Goal: Communication & Community: Share content

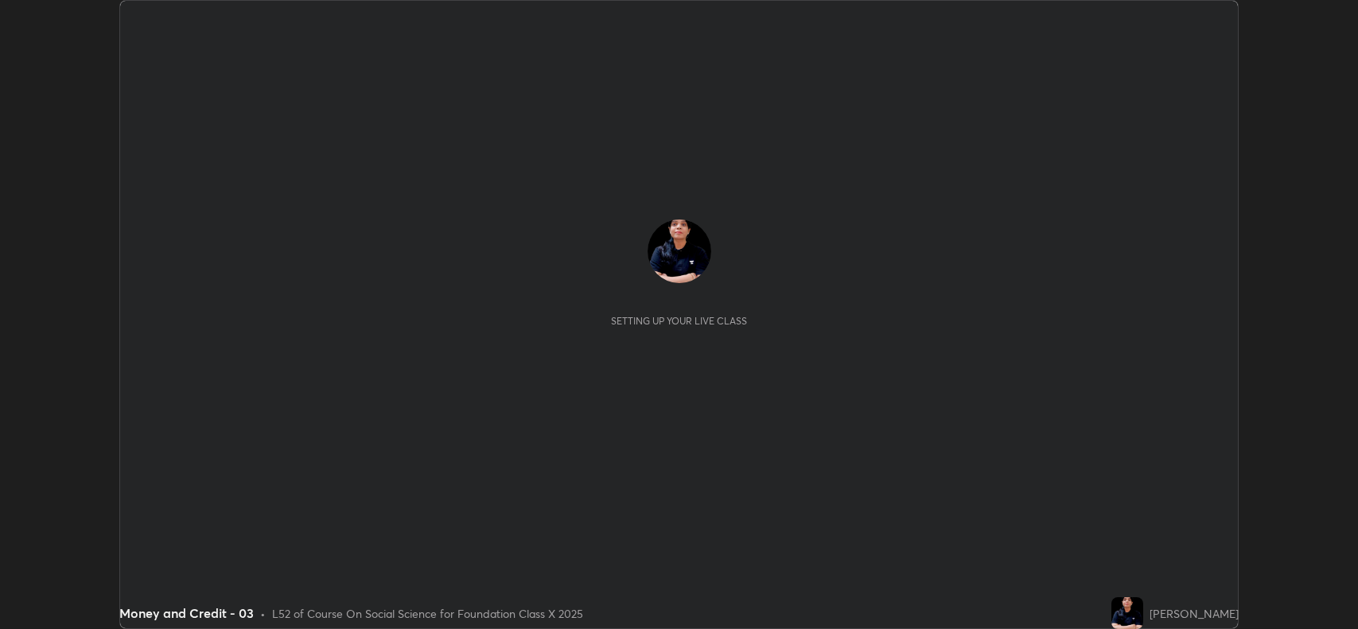
scroll to position [629, 1358]
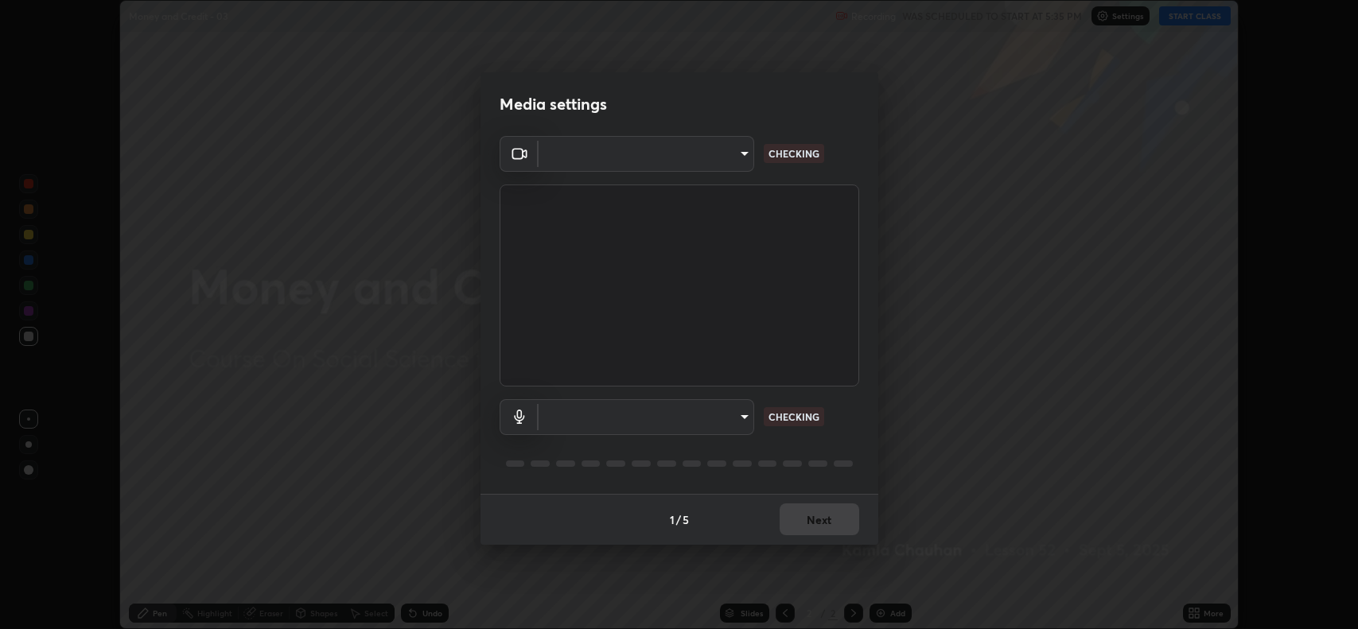
type input "023dc7e4afad408b4af01b24b4ace02be49c6e90b0394e62e2609e385841db5f"
type input "default"
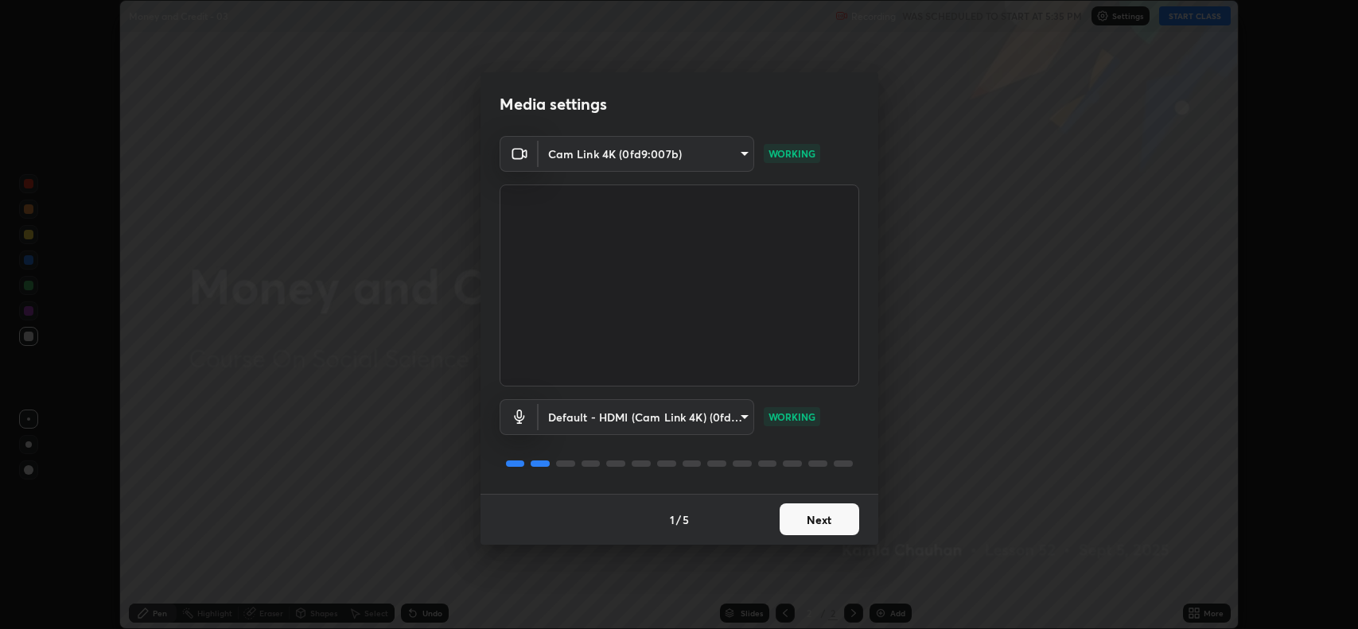
click at [828, 518] on button "Next" at bounding box center [820, 520] width 80 height 32
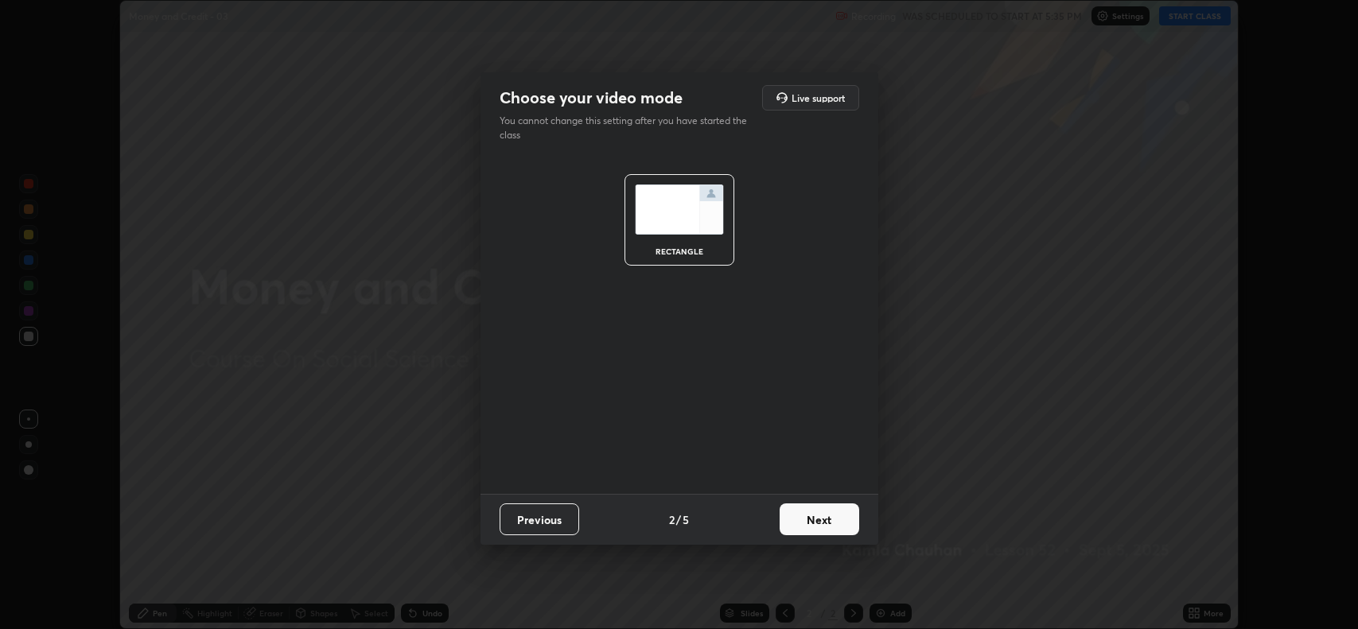
click at [819, 521] on button "Next" at bounding box center [820, 520] width 80 height 32
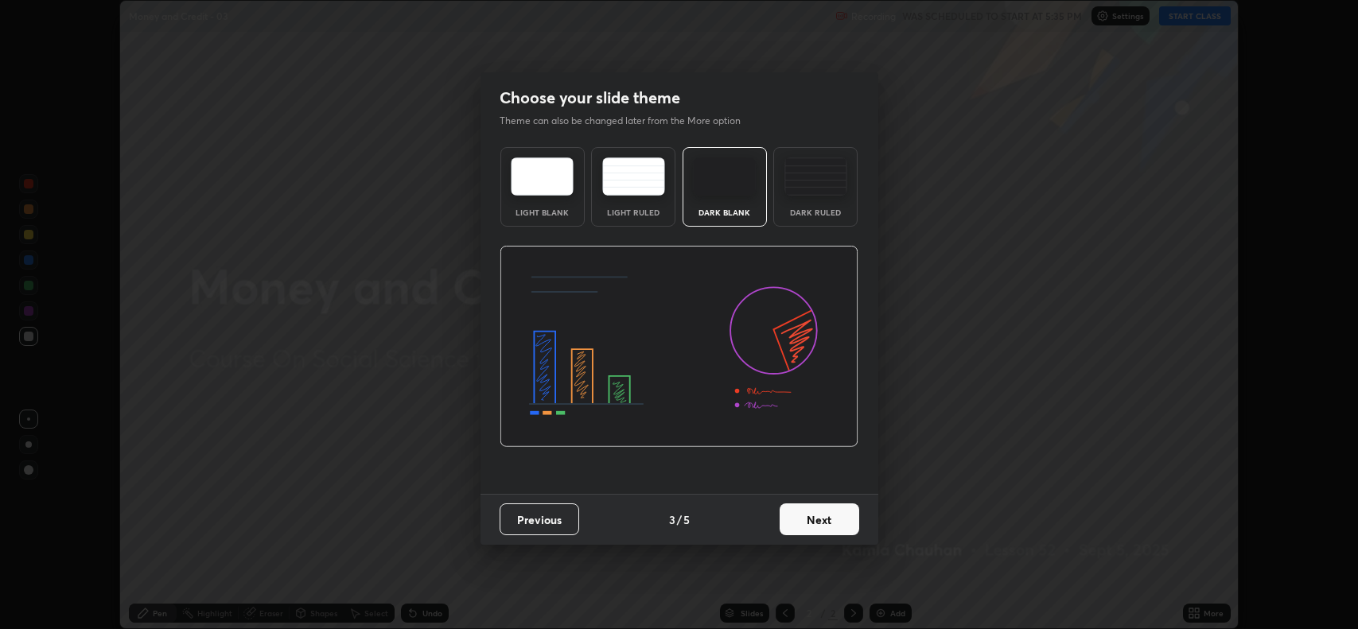
click at [822, 518] on button "Next" at bounding box center [820, 520] width 80 height 32
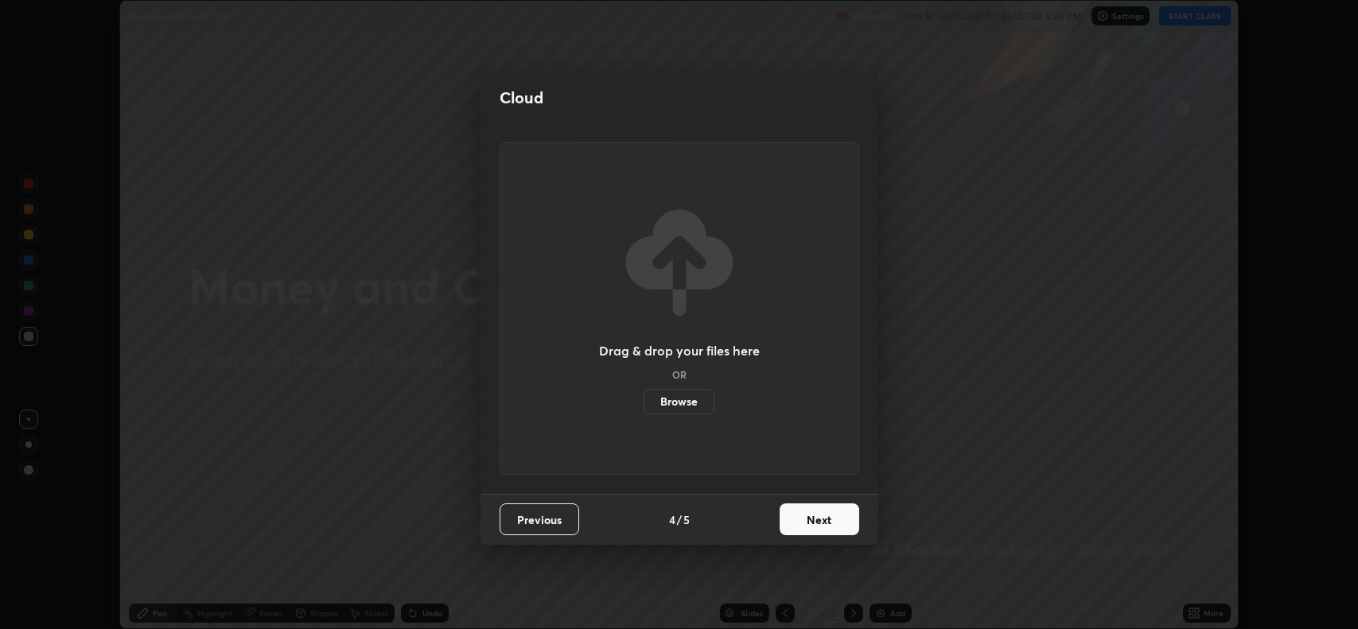
click at [822, 520] on button "Next" at bounding box center [820, 520] width 80 height 32
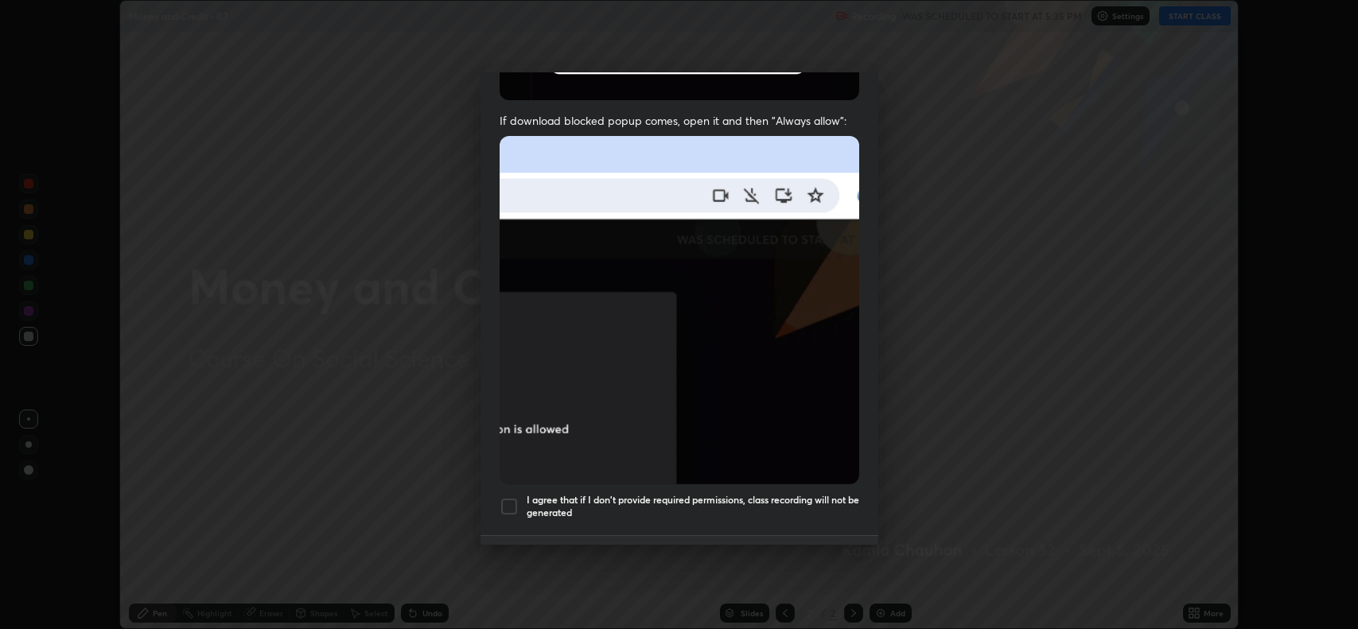
scroll to position [323, 0]
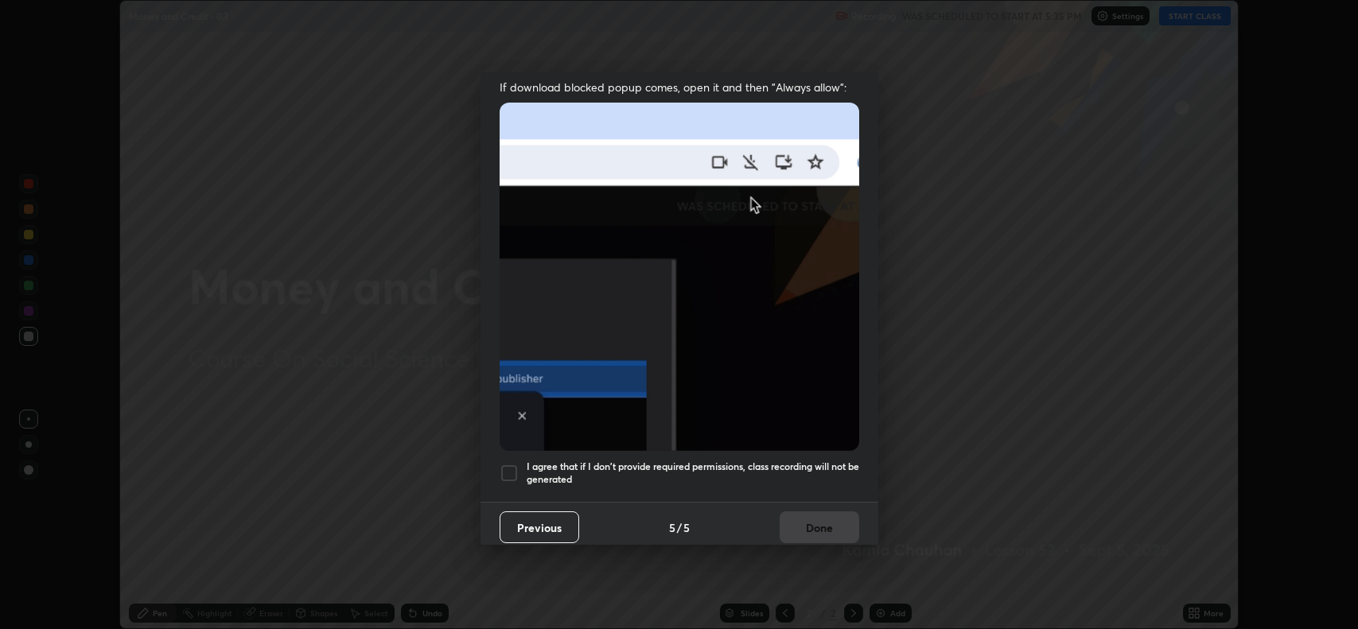
click at [509, 466] on div at bounding box center [509, 473] width 19 height 19
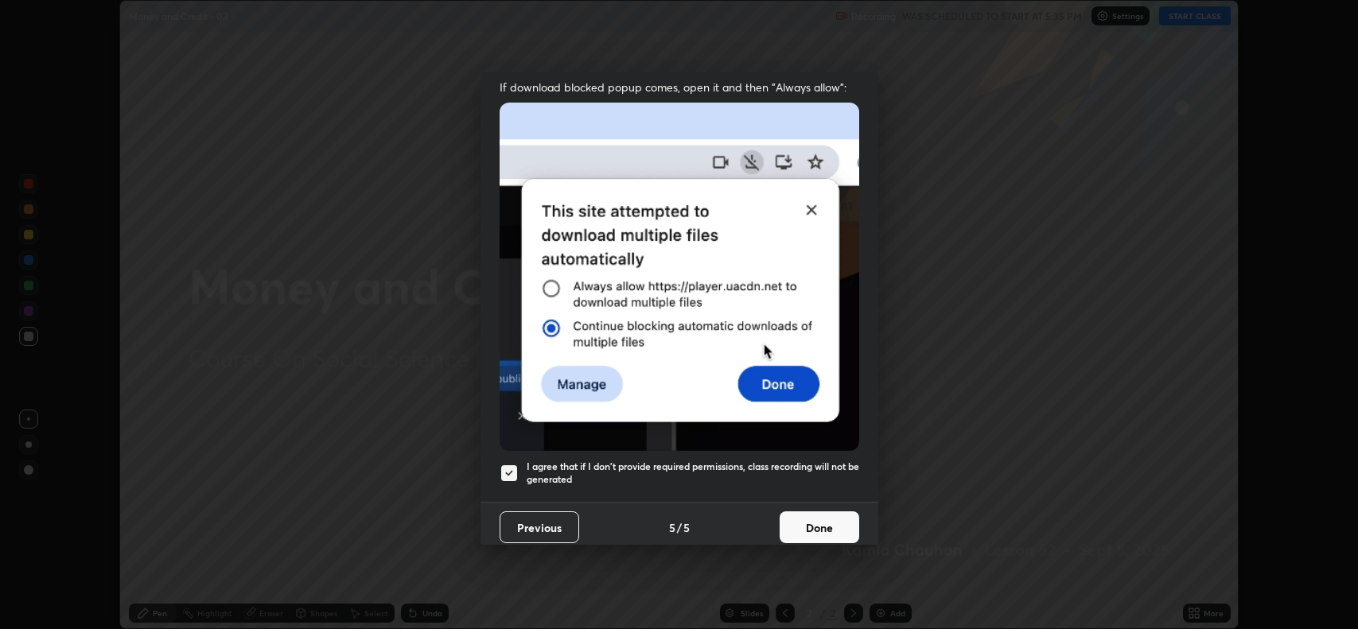
click at [830, 525] on button "Done" at bounding box center [820, 528] width 80 height 32
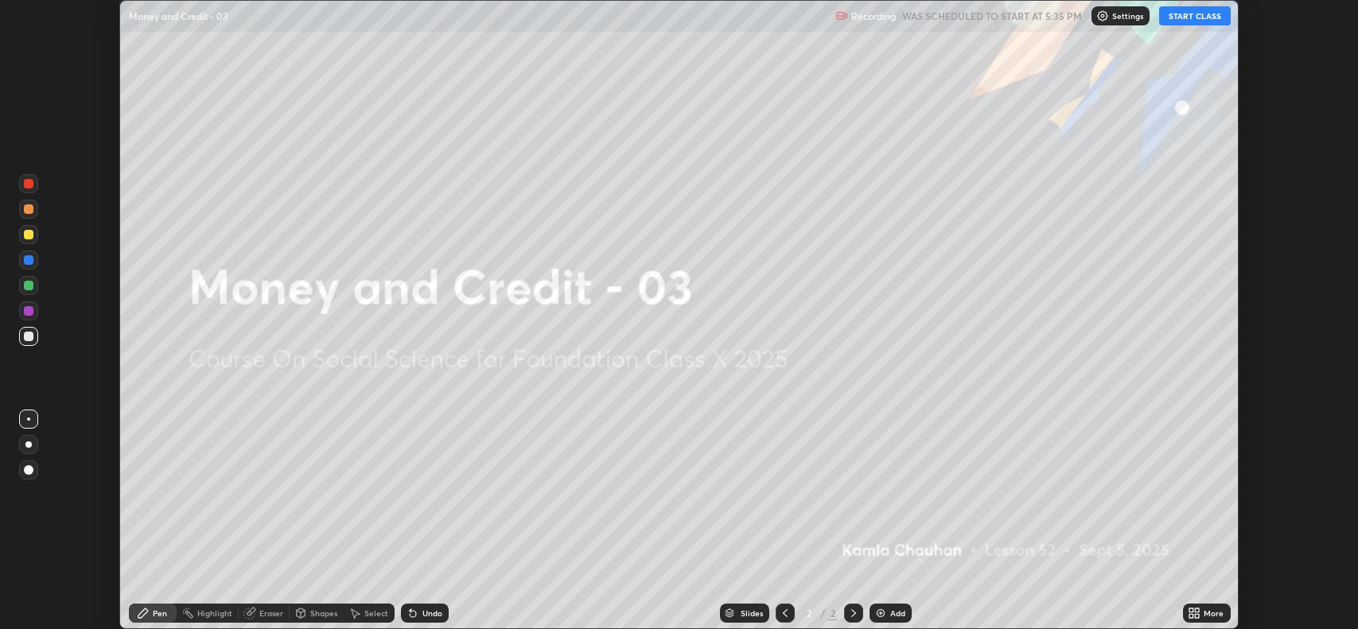
click at [1180, 18] on button "START CLASS" at bounding box center [1195, 15] width 72 height 19
click at [1197, 617] on icon at bounding box center [1198, 616] width 4 height 4
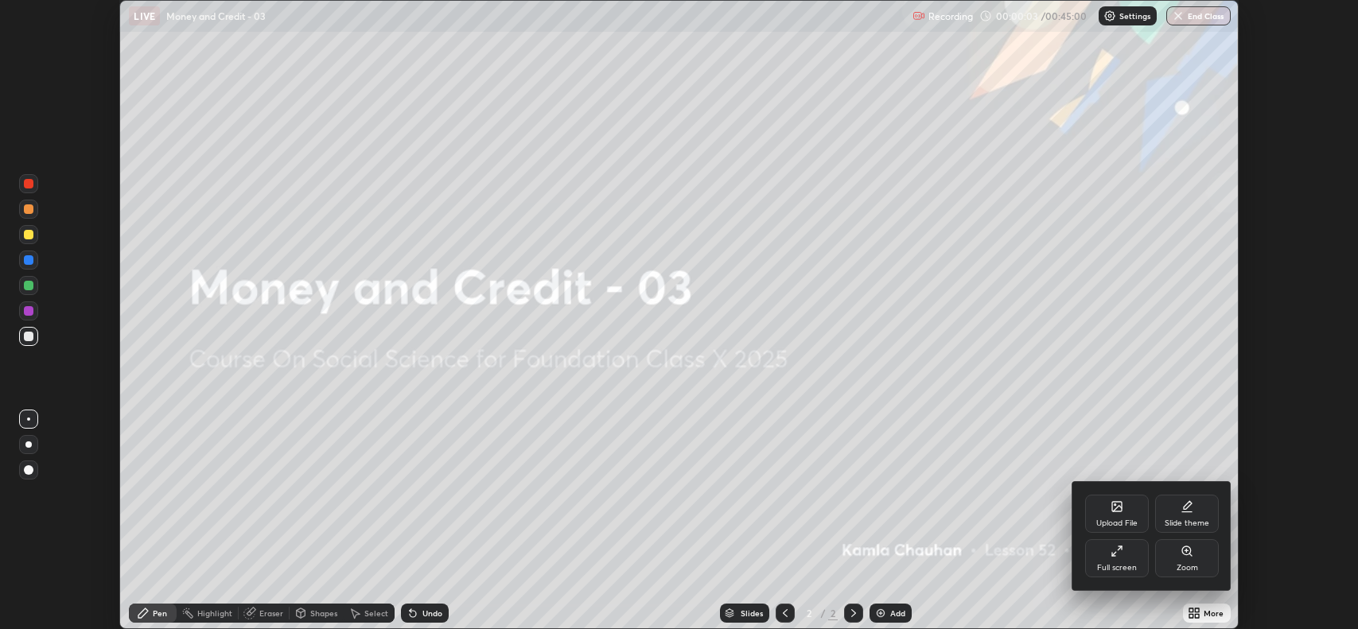
click at [1105, 521] on div "Upload File" at bounding box center [1117, 524] width 41 height 8
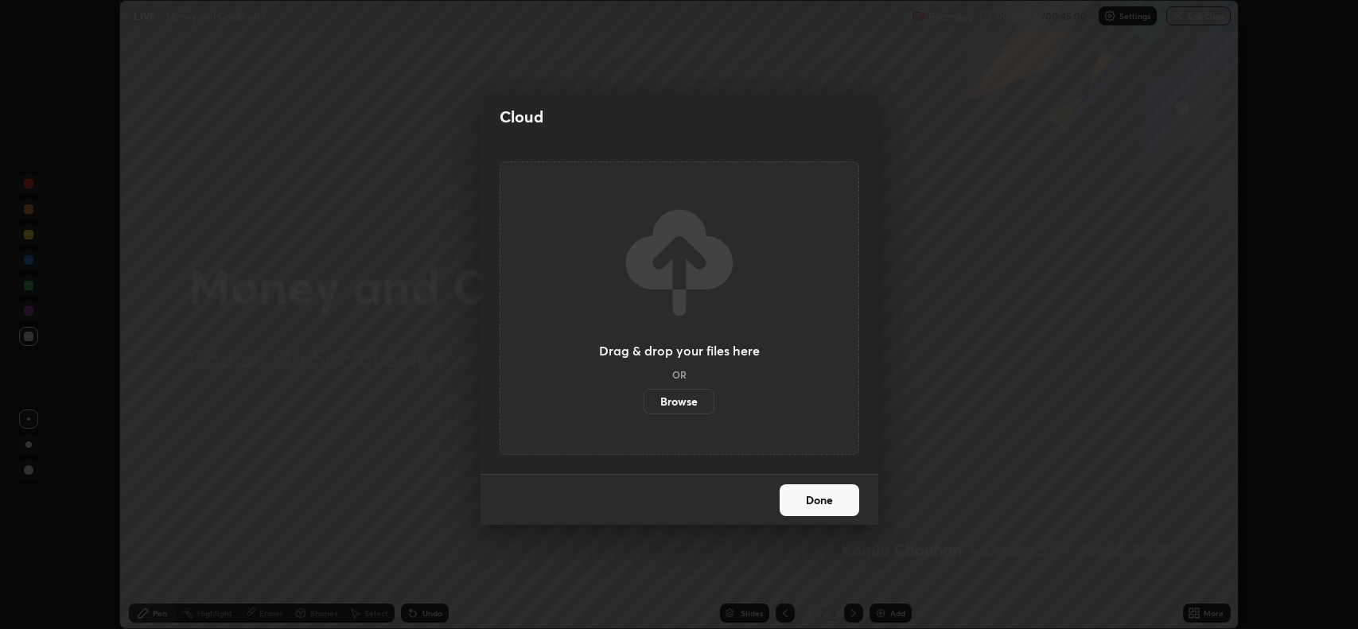
click at [684, 403] on label "Browse" at bounding box center [679, 401] width 71 height 25
click at [644, 403] on input "Browse" at bounding box center [644, 401] width 0 height 25
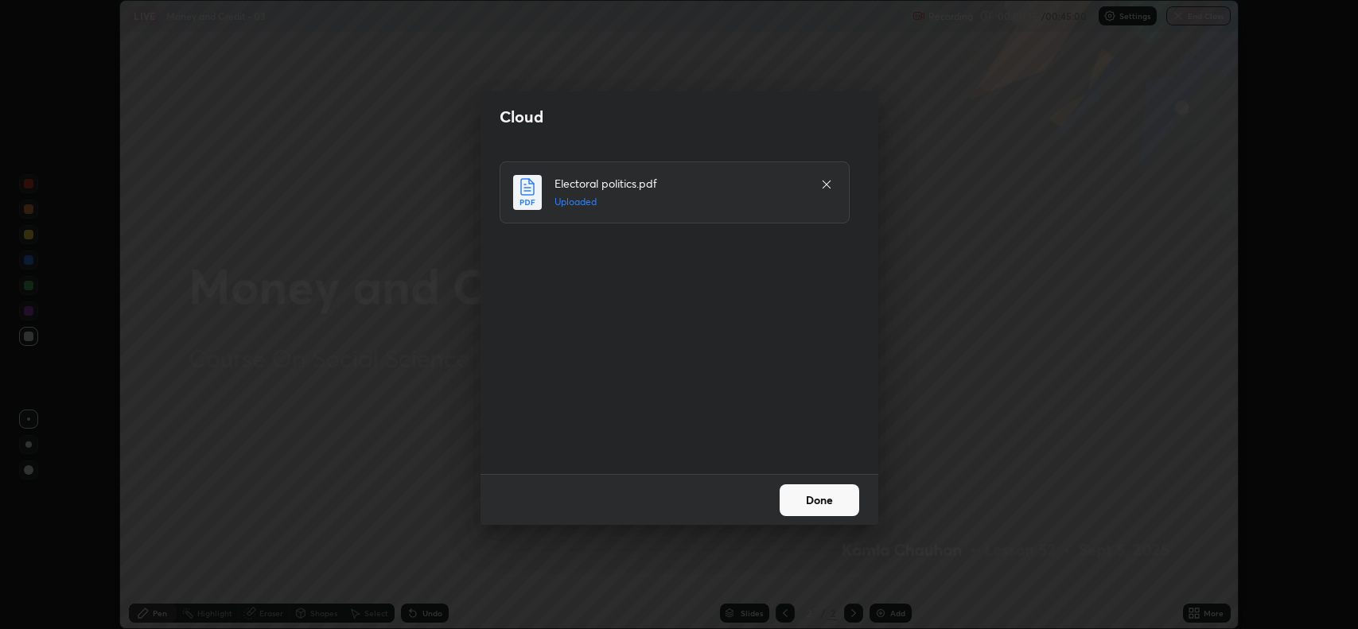
click at [816, 504] on button "Done" at bounding box center [820, 501] width 80 height 32
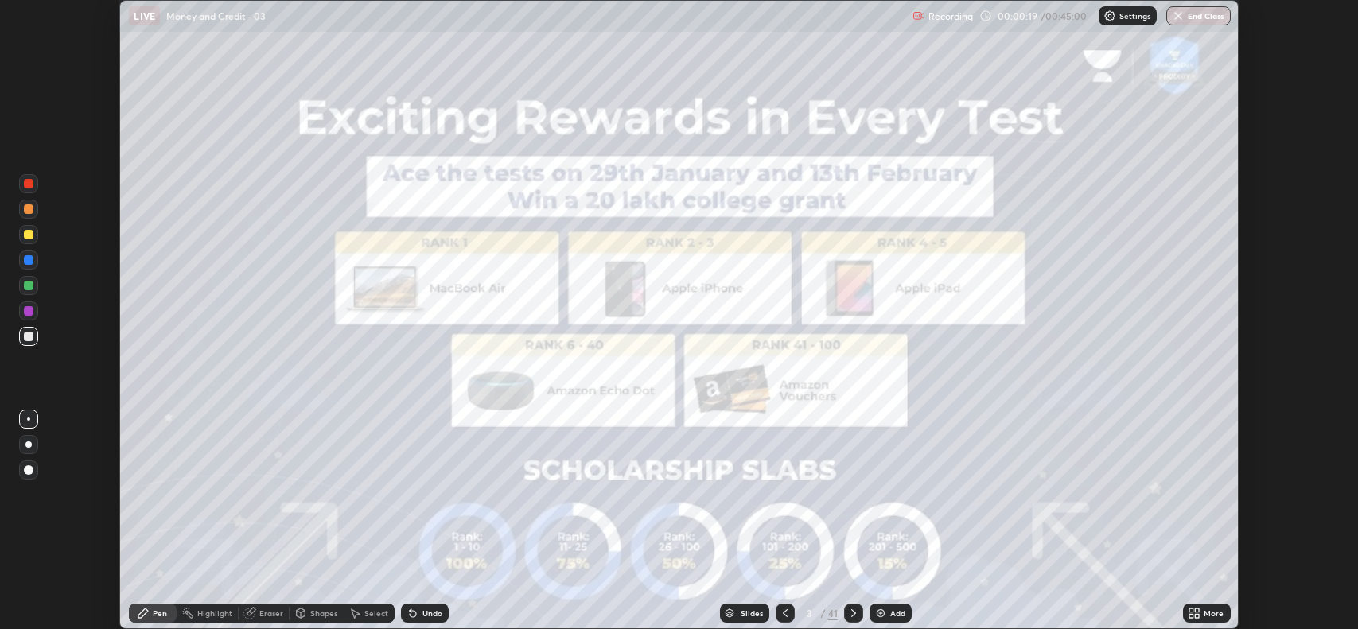
click at [749, 611] on div "Slides" at bounding box center [752, 614] width 22 height 8
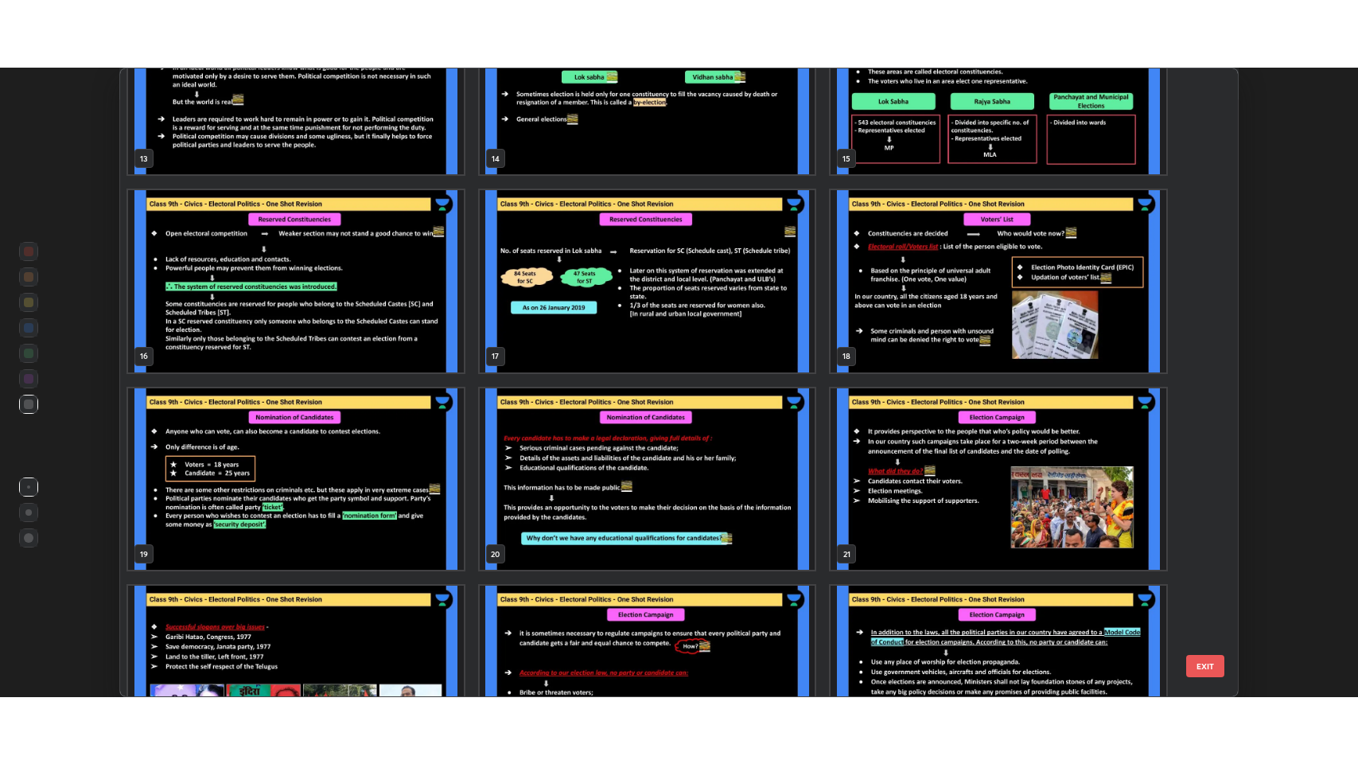
scroll to position [875, 0]
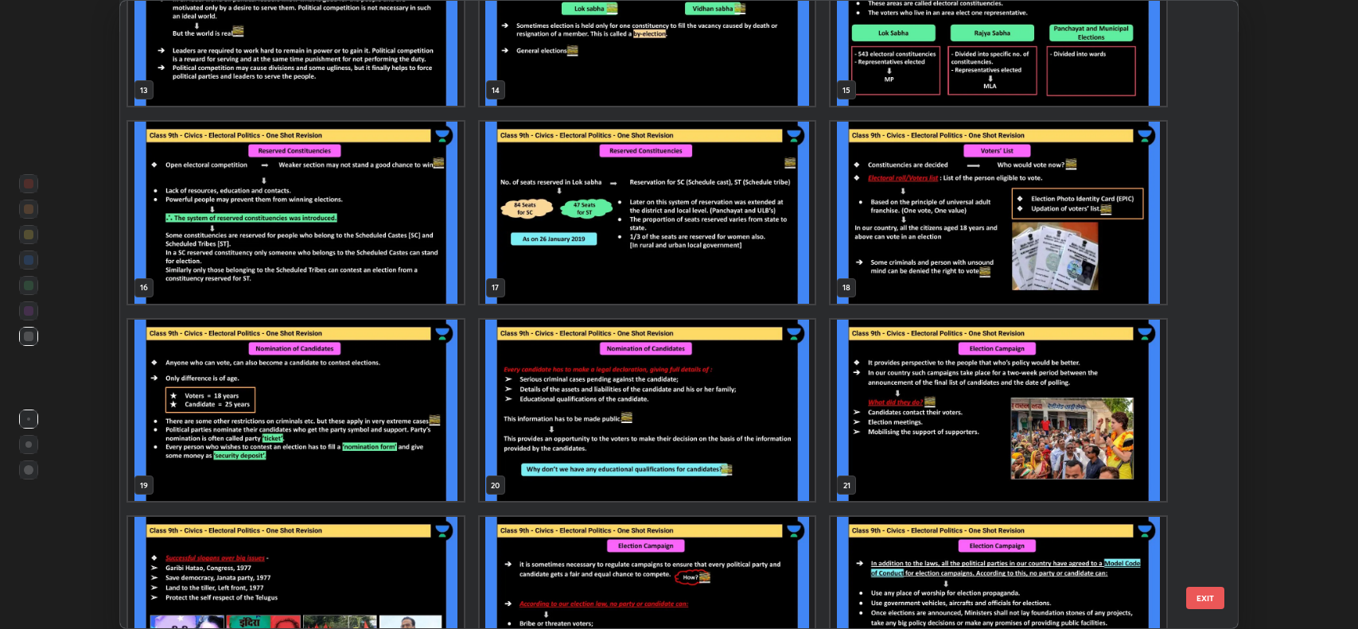
click at [922, 247] on img "grid" at bounding box center [1000, 212] width 336 height 181
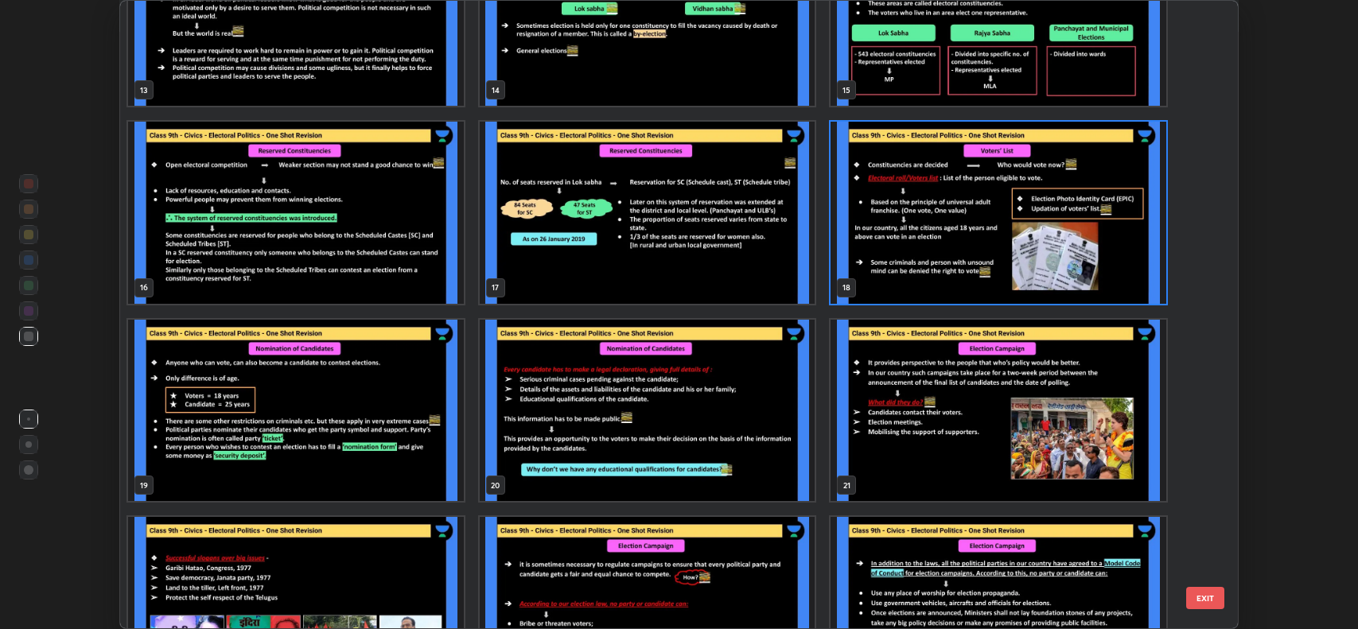
click at [1077, 263] on img "grid" at bounding box center [1000, 212] width 336 height 181
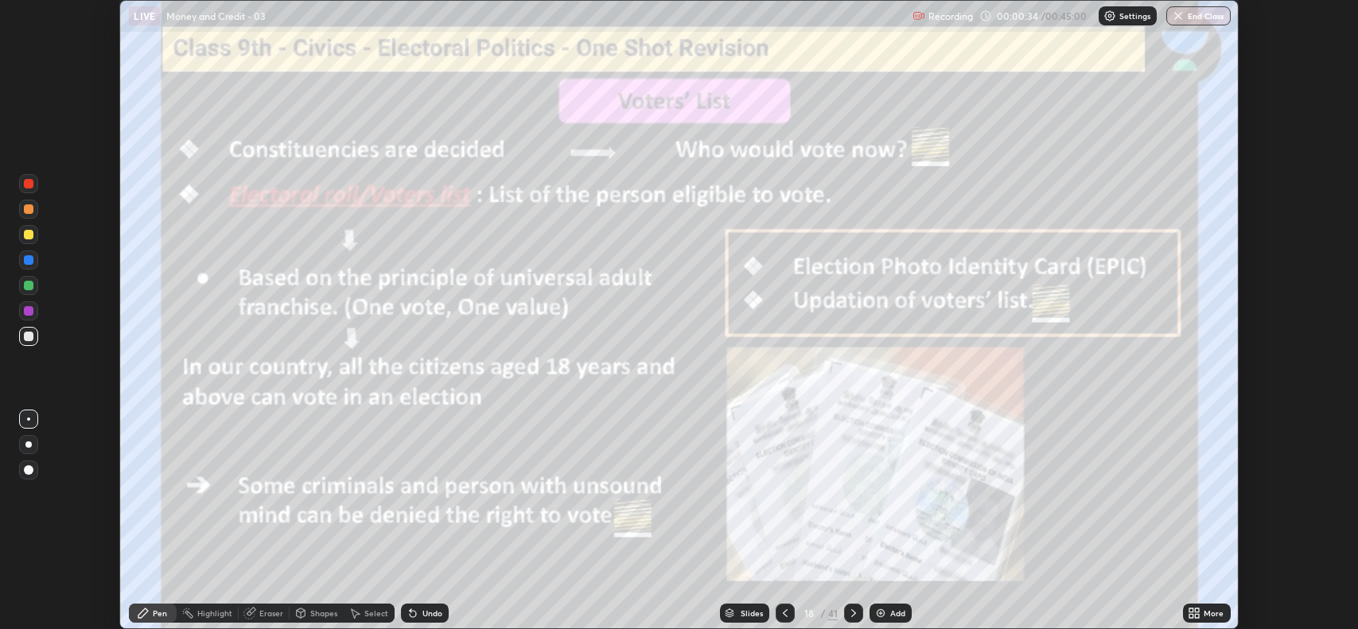
click at [1198, 610] on icon at bounding box center [1198, 611] width 4 height 4
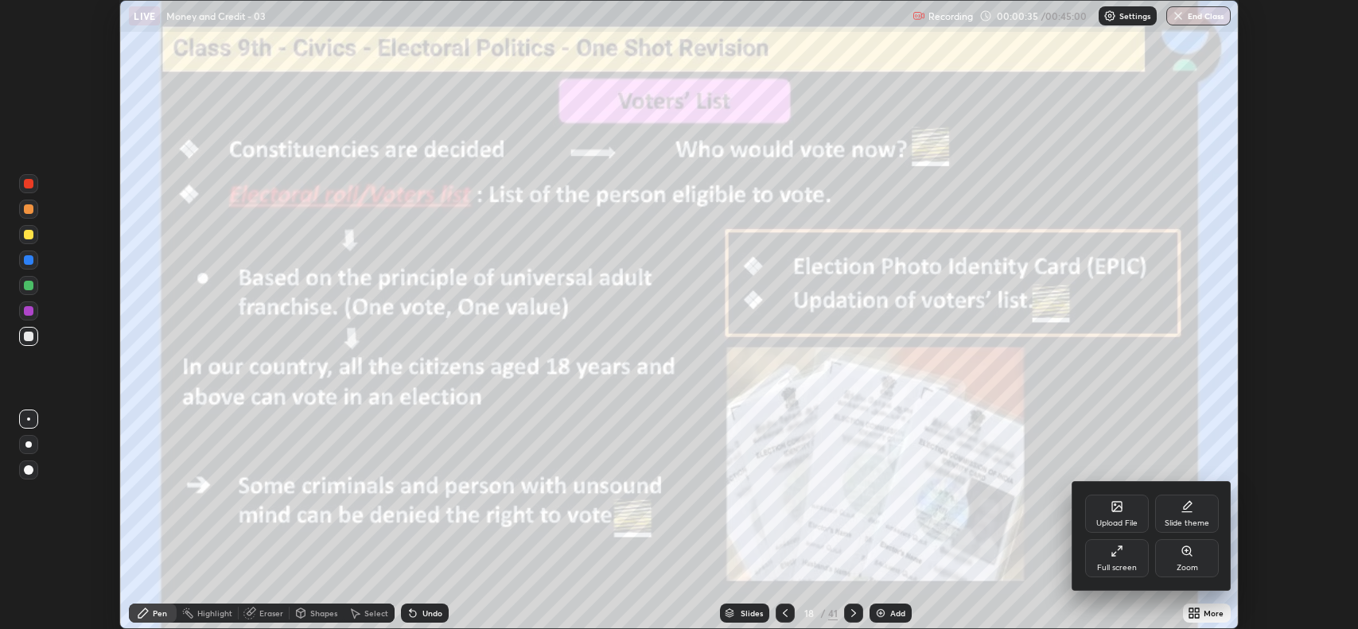
click at [1117, 564] on div "Full screen" at bounding box center [1117, 568] width 40 height 8
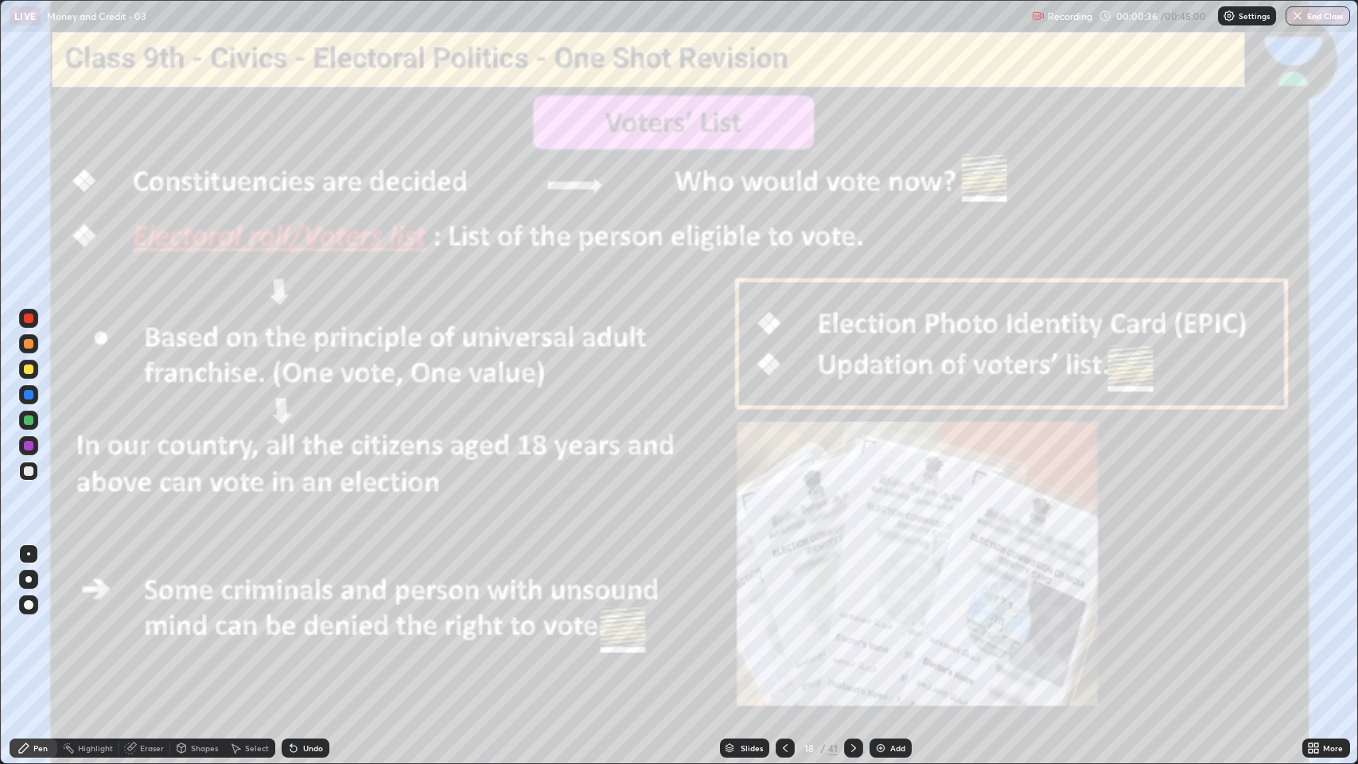
scroll to position [764, 1358]
click at [1295, 18] on img "button" at bounding box center [1297, 16] width 13 height 13
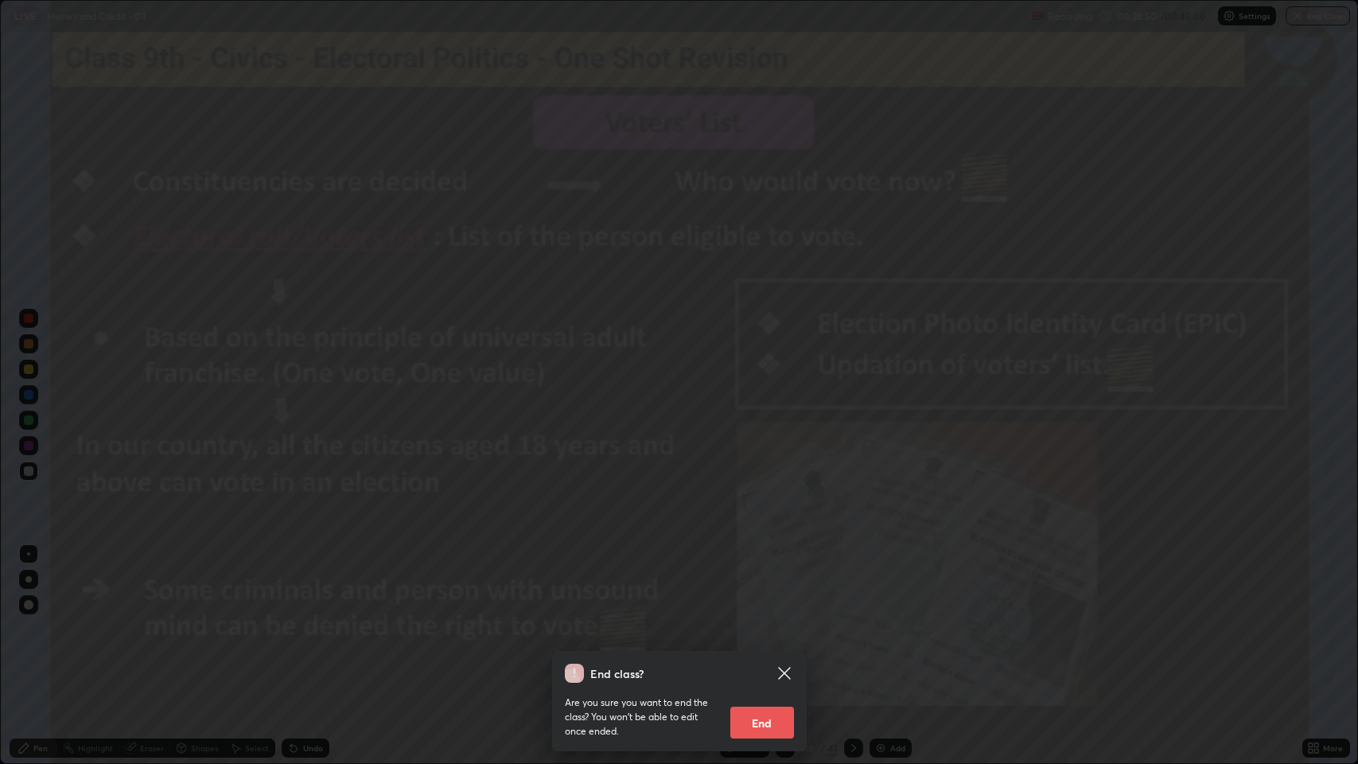
click at [771, 629] on button "End" at bounding box center [762, 723] width 64 height 32
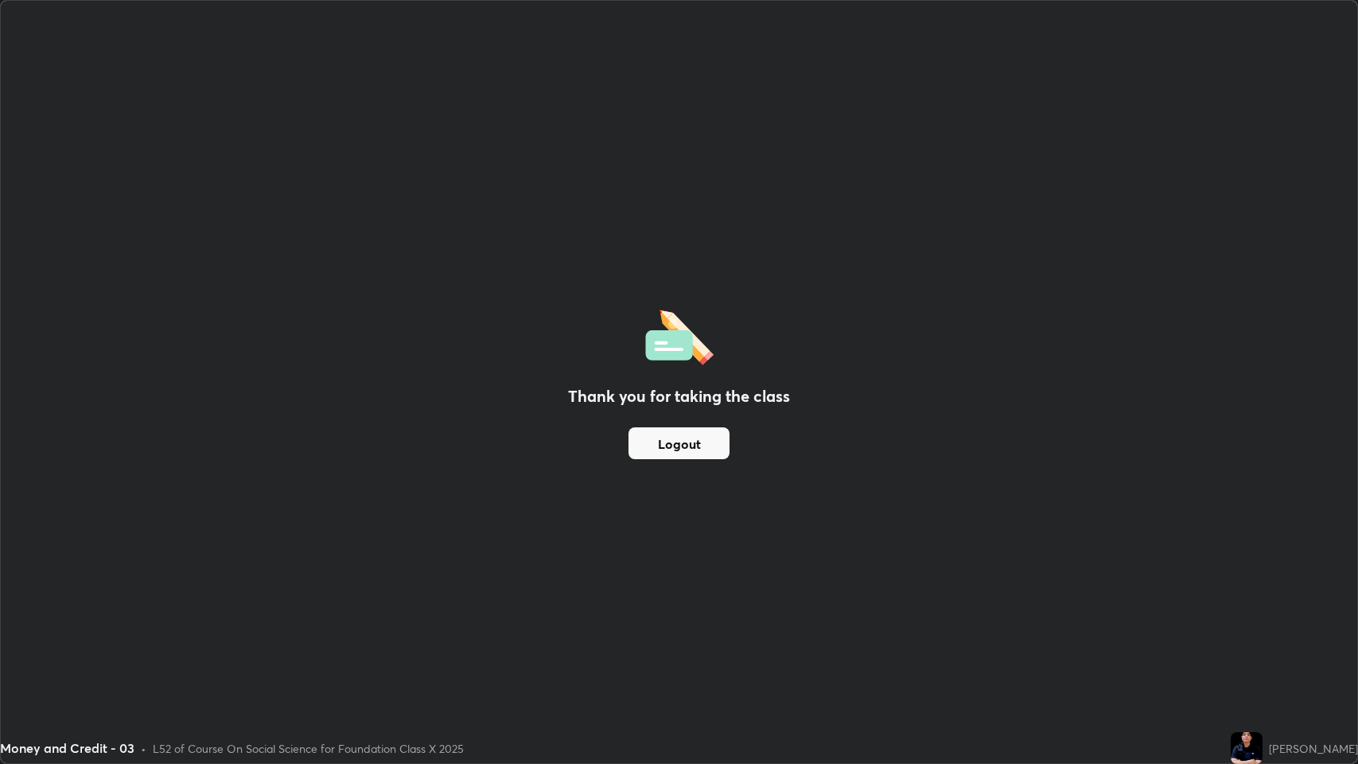
click at [705, 449] on button "Logout" at bounding box center [679, 443] width 101 height 32
